Goal: Task Accomplishment & Management: Use online tool/utility

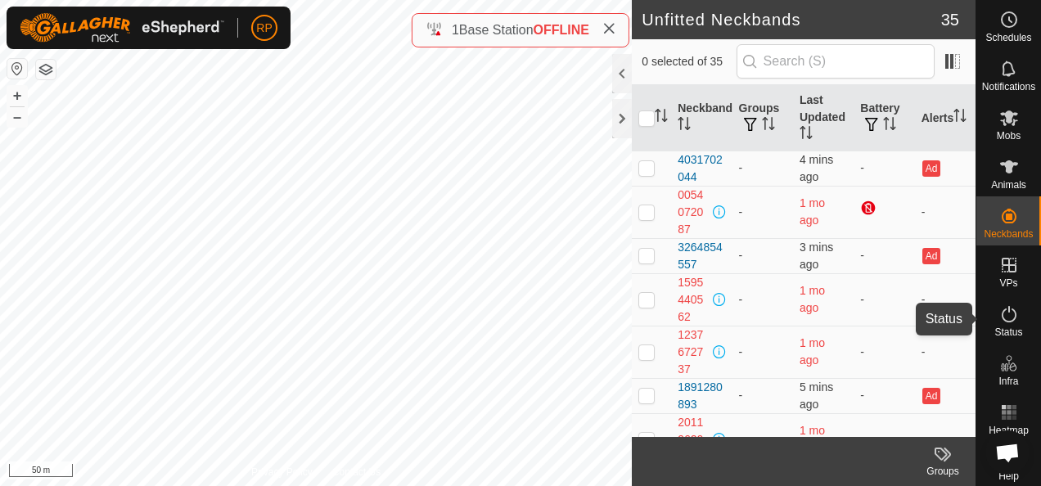
click at [1006, 318] on icon at bounding box center [1009, 314] width 20 height 20
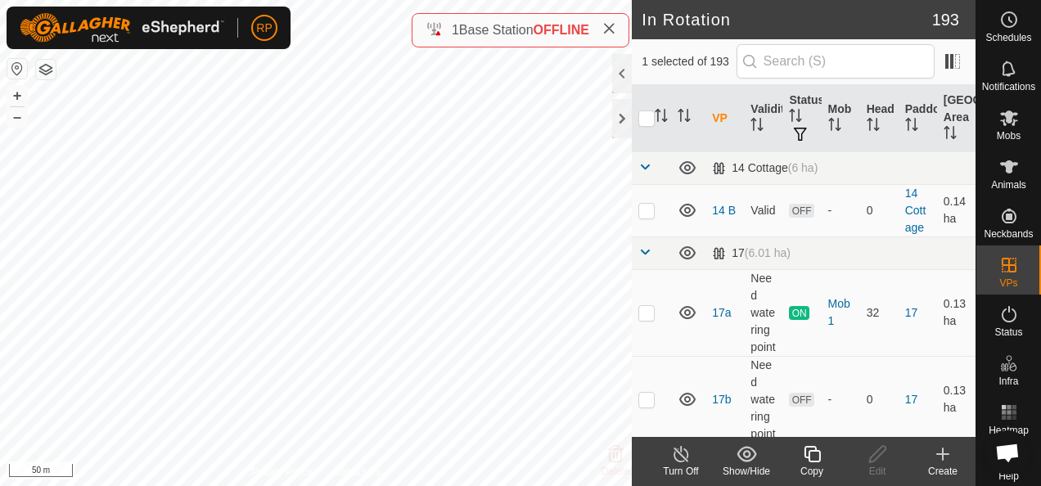
click at [812, 455] on icon at bounding box center [812, 454] width 20 height 20
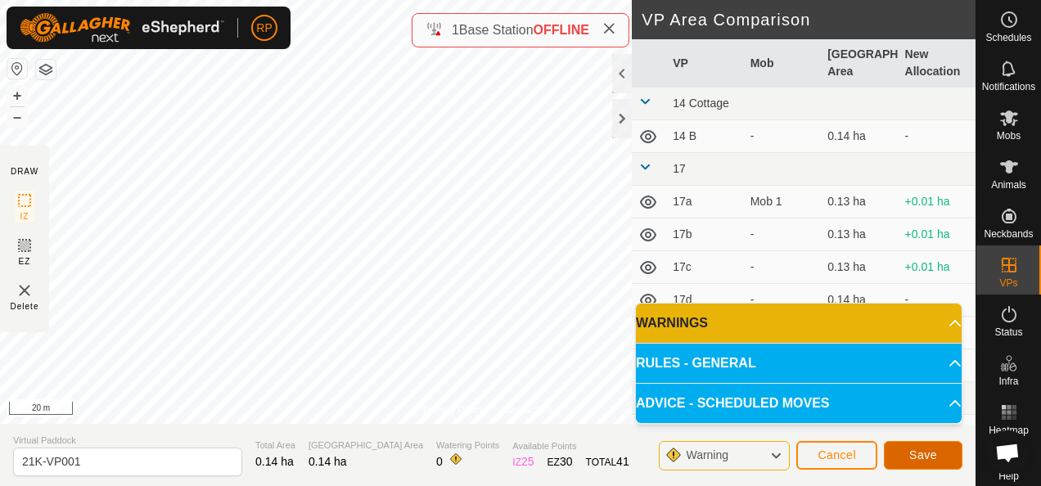
click at [915, 456] on span "Save" at bounding box center [923, 454] width 28 height 13
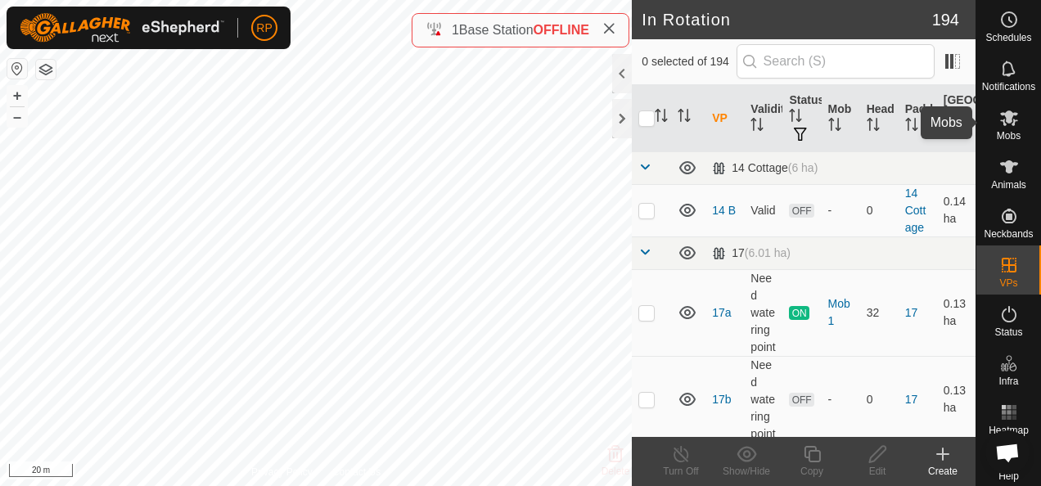
click at [1001, 121] on icon at bounding box center [1009, 118] width 18 height 16
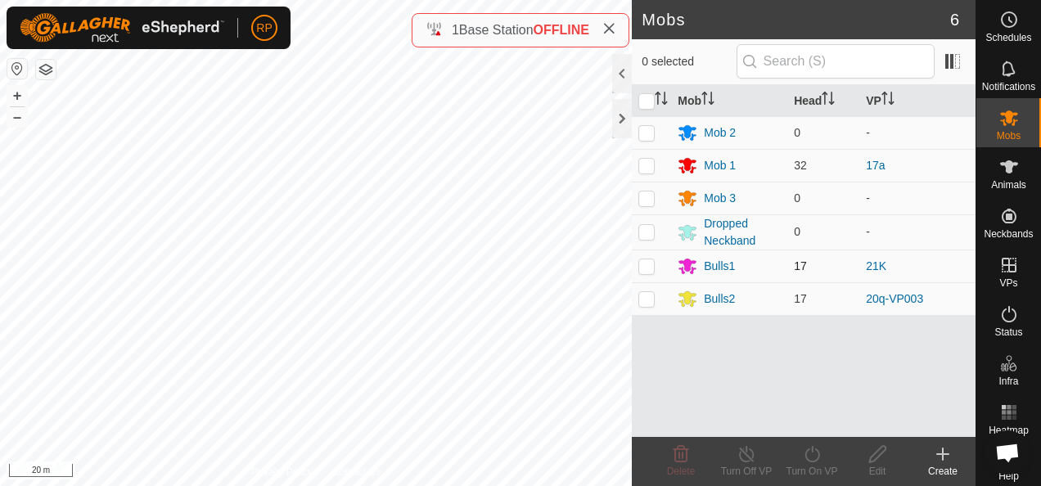
click at [646, 265] on p-checkbox at bounding box center [646, 265] width 16 height 13
checkbox input "true"
click at [808, 453] on icon at bounding box center [812, 454] width 20 height 20
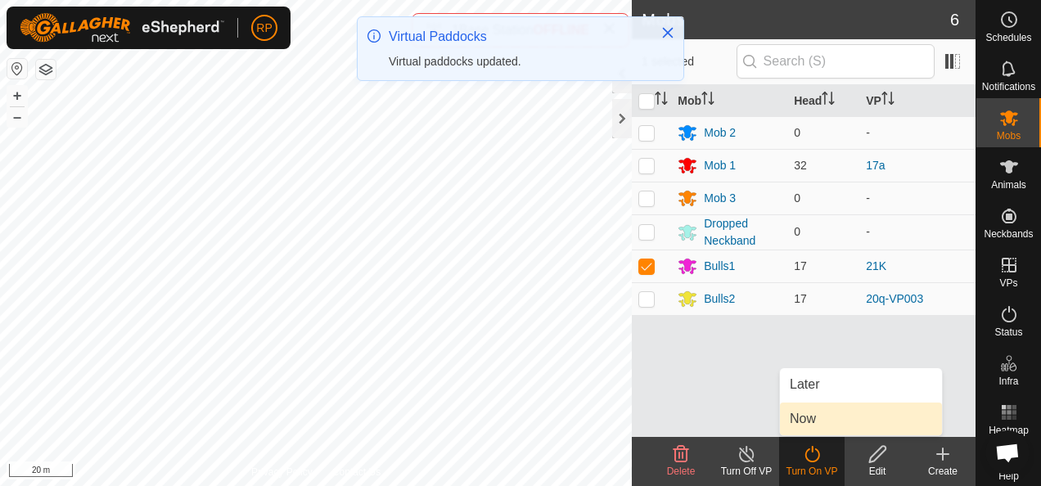
click at [798, 422] on link "Now" at bounding box center [861, 419] width 162 height 33
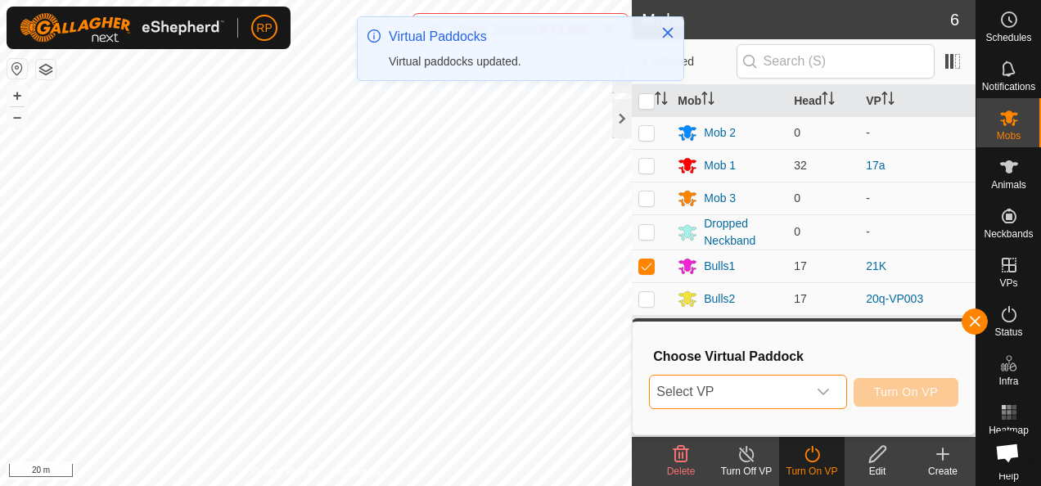
click at [740, 389] on span "Select VP" at bounding box center [728, 392] width 156 height 33
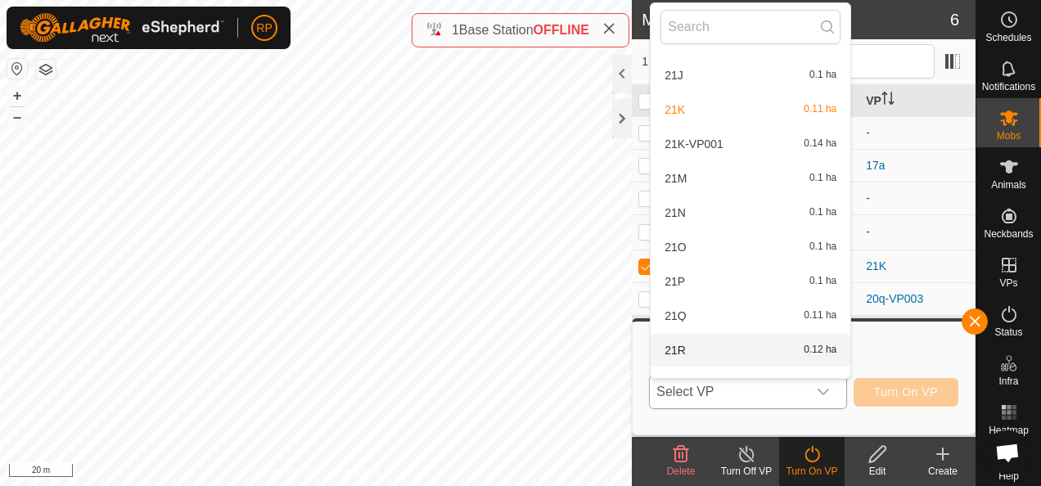
scroll to position [2127, 0]
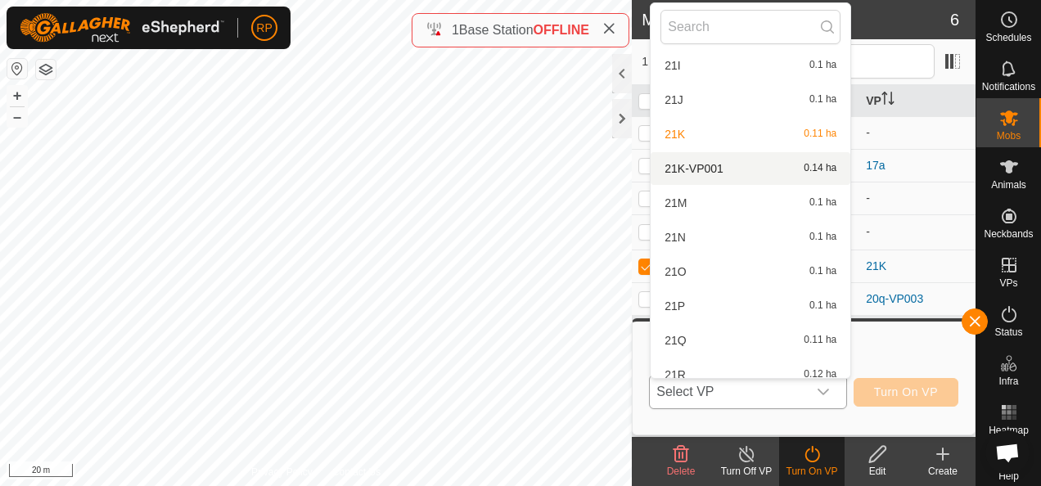
click at [703, 167] on li "21K-VP001 0.14 ha" at bounding box center [750, 168] width 200 height 33
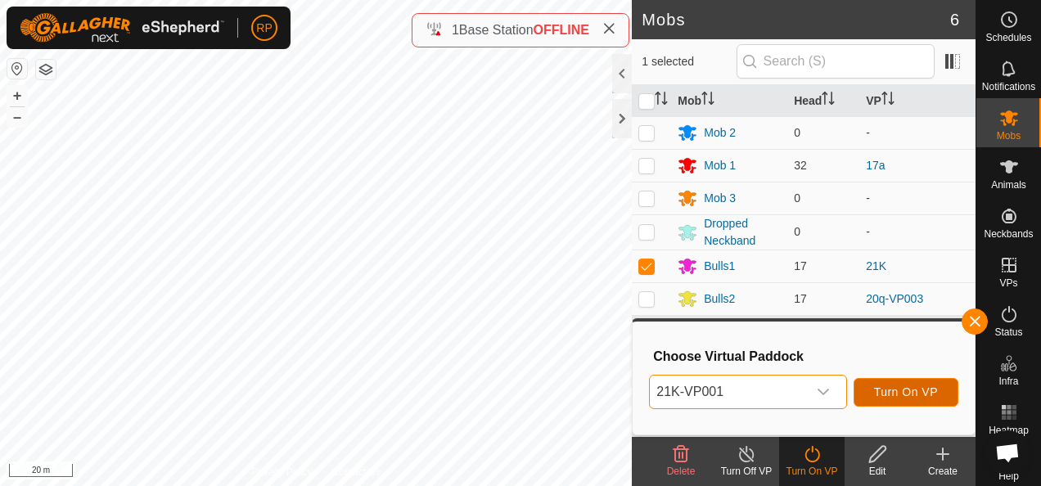
click at [898, 394] on span "Turn On VP" at bounding box center [906, 391] width 64 height 13
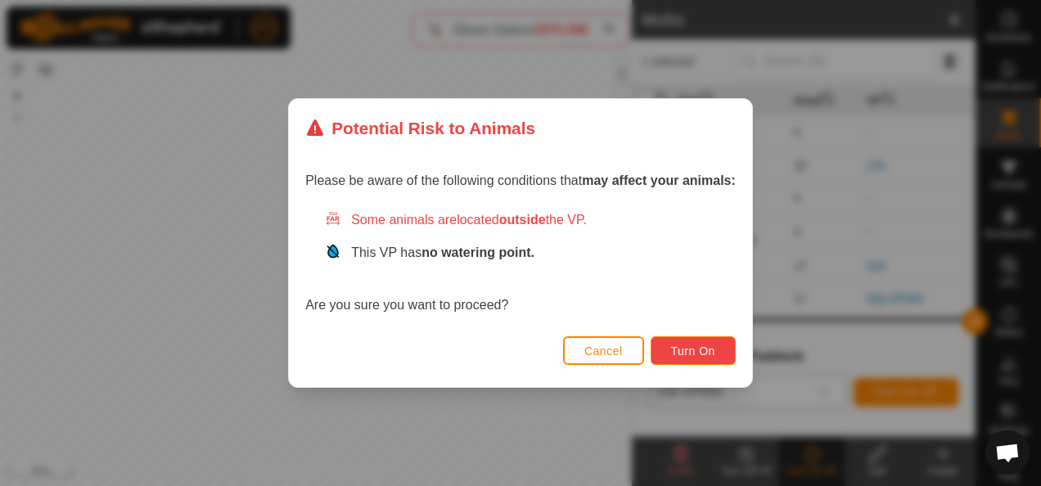
click at [691, 352] on span "Turn On" at bounding box center [693, 350] width 44 height 13
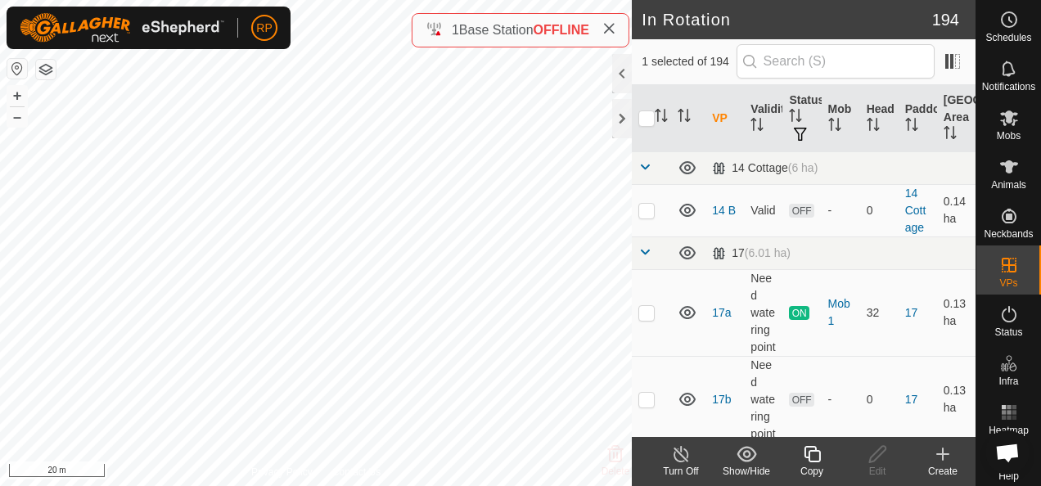
click at [813, 451] on icon at bounding box center [811, 454] width 16 height 16
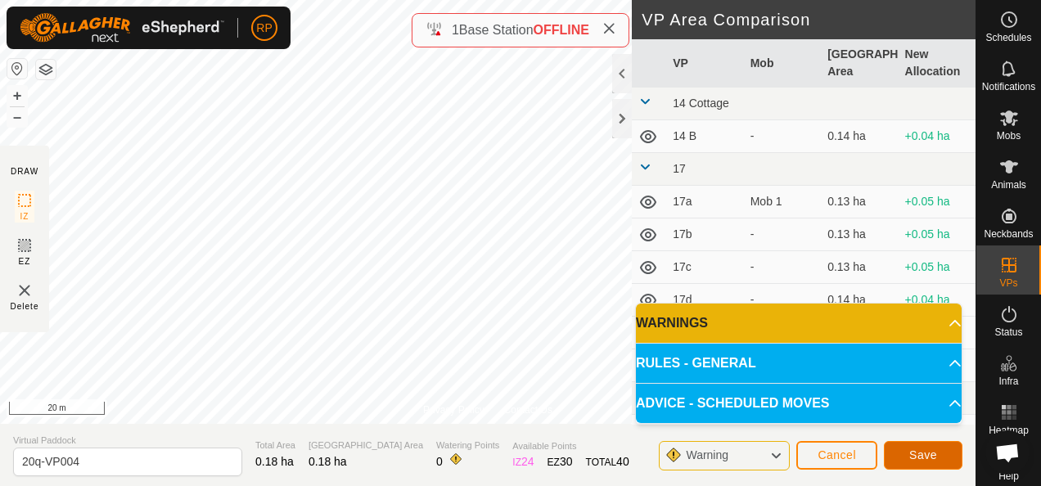
click at [910, 457] on span "Save" at bounding box center [923, 454] width 28 height 13
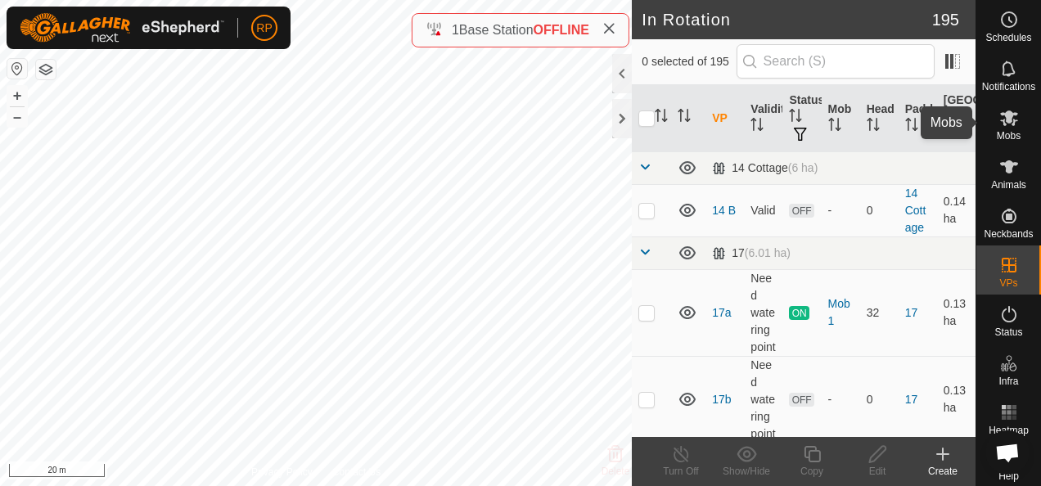
click at [1000, 119] on icon at bounding box center [1009, 118] width 18 height 16
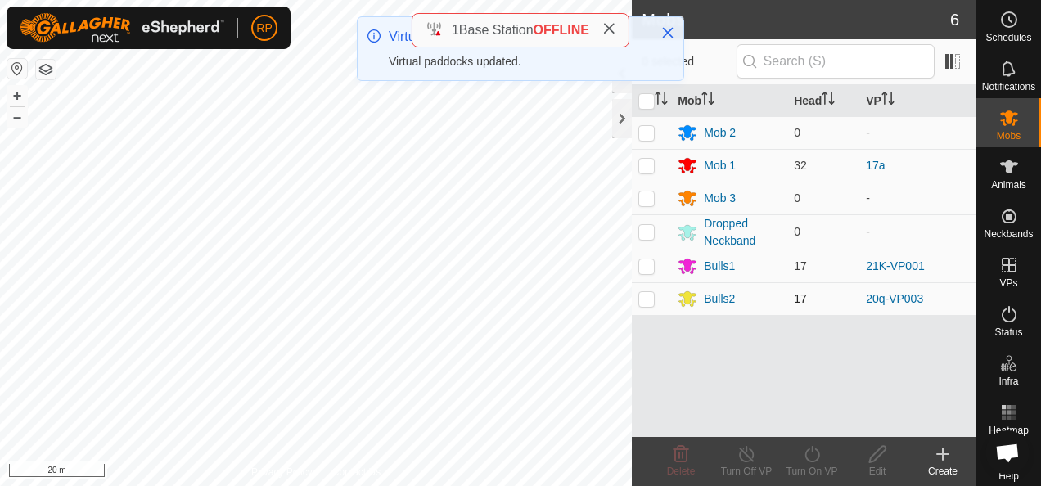
click at [650, 299] on p-checkbox at bounding box center [646, 298] width 16 height 13
checkbox input "true"
click at [810, 457] on icon at bounding box center [812, 454] width 20 height 20
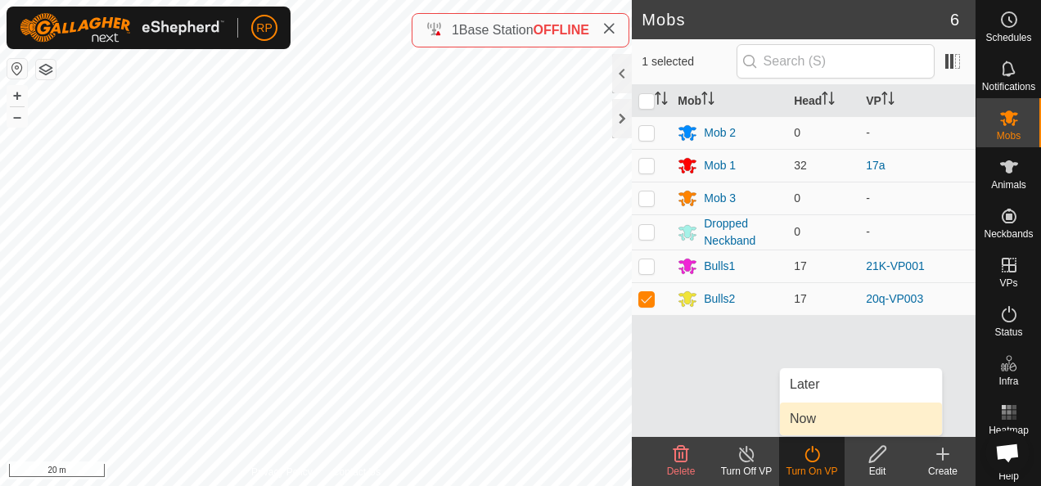
click at [807, 420] on link "Now" at bounding box center [861, 419] width 162 height 33
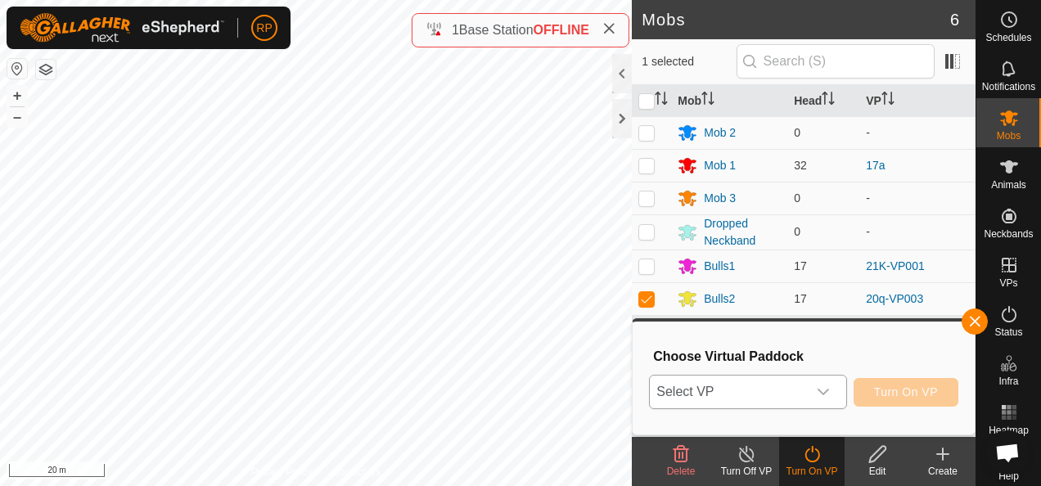
click at [764, 392] on span "Select VP" at bounding box center [728, 392] width 156 height 33
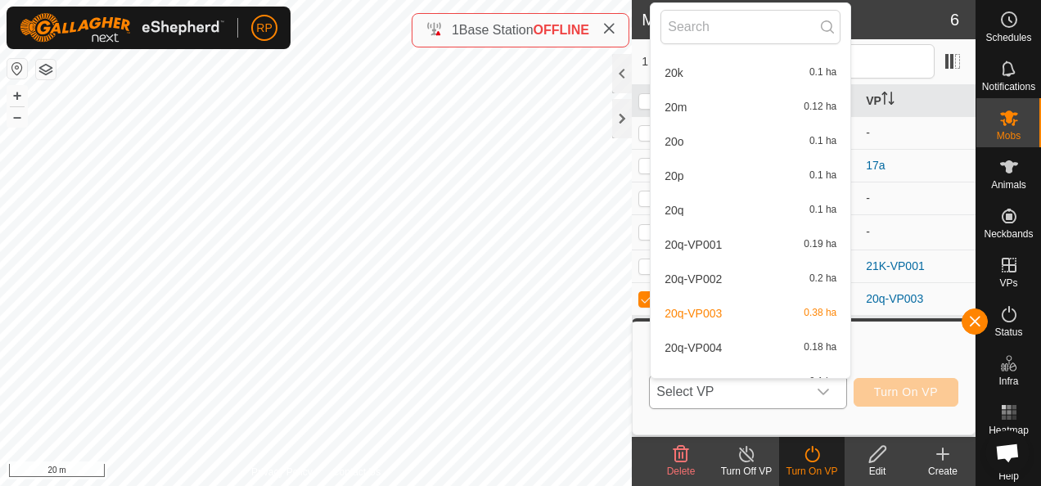
scroll to position [3191, 0]
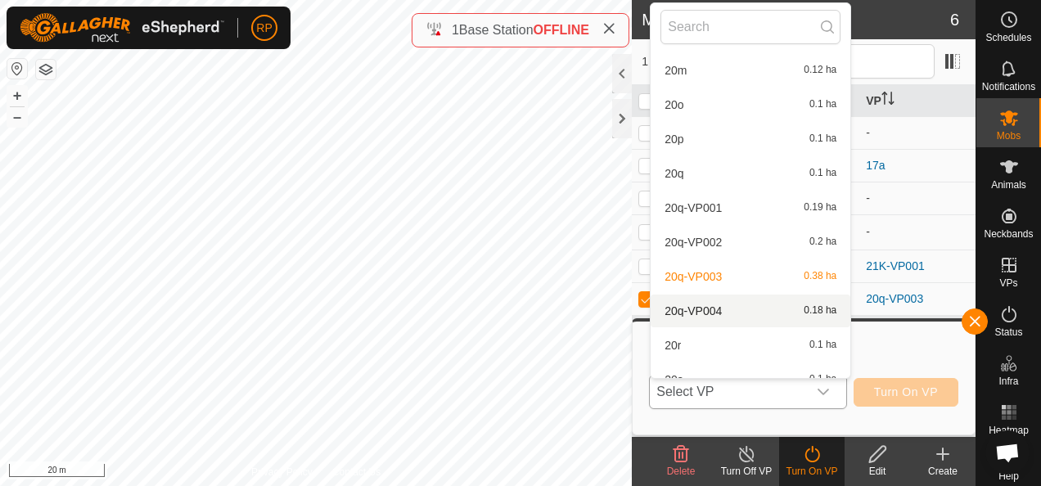
click at [717, 308] on li "20q-VP004 0.18 ha" at bounding box center [750, 311] width 200 height 33
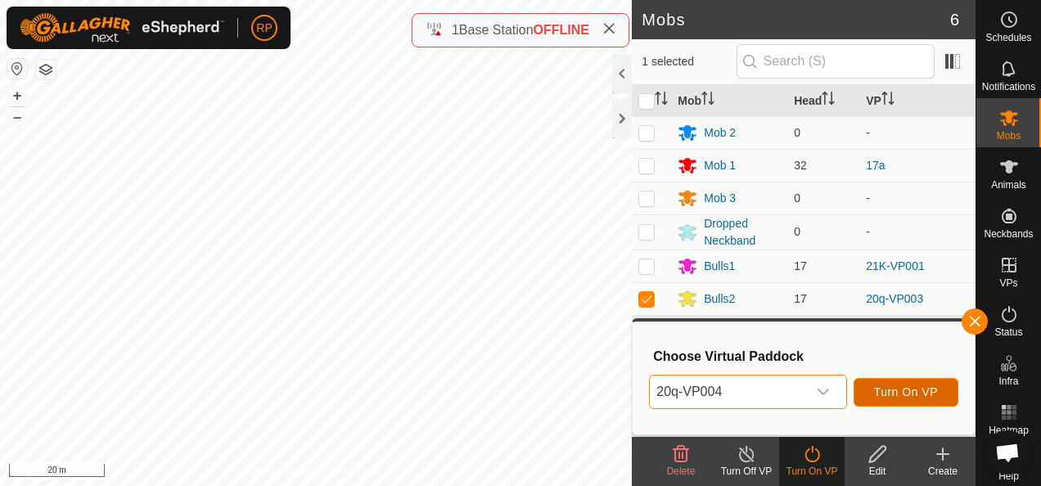
click at [898, 391] on span "Turn On VP" at bounding box center [906, 391] width 64 height 13
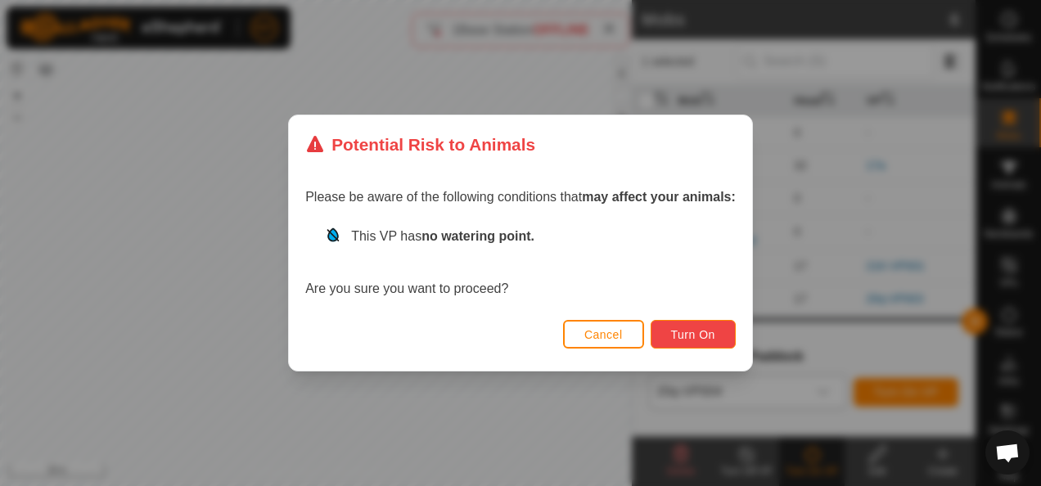
click at [689, 332] on span "Turn On" at bounding box center [693, 334] width 44 height 13
